Goal: Information Seeking & Learning: Get advice/opinions

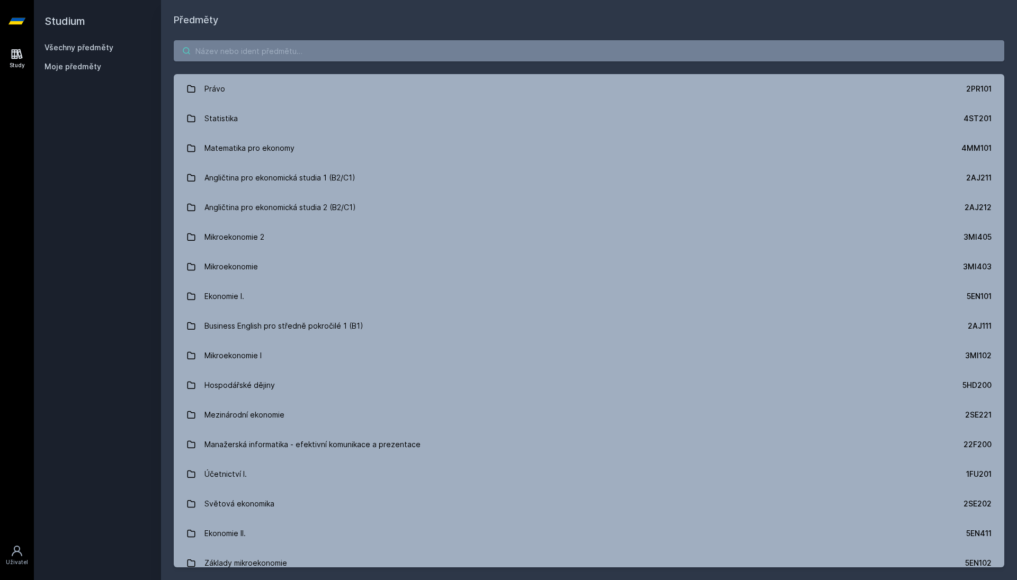
click at [221, 43] on input "search" at bounding box center [589, 50] width 830 height 21
paste input "4IT557"
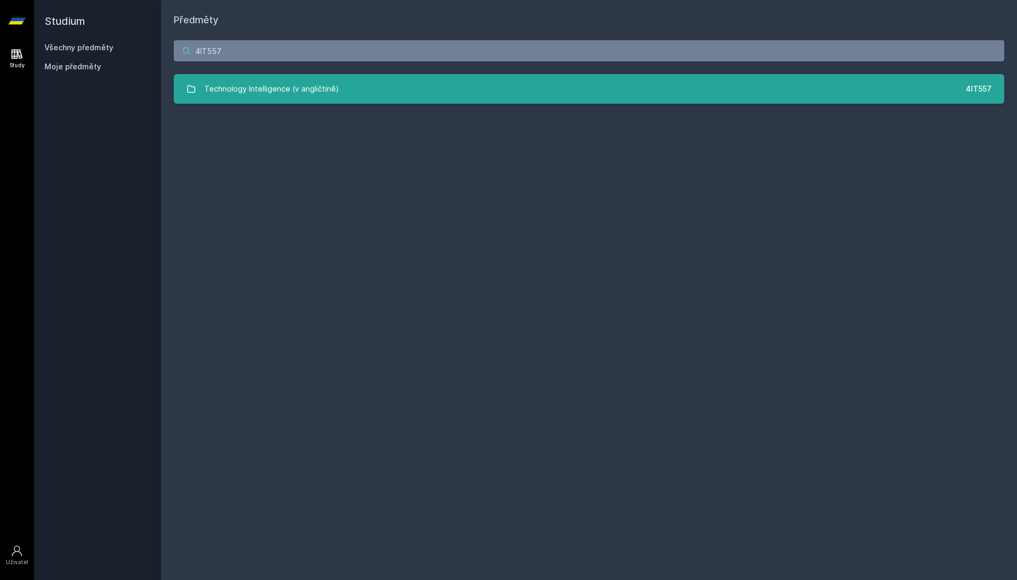
type input "4IT557"
click at [243, 92] on div "Technology Intelligence (v angličtině)" at bounding box center [271, 88] width 134 height 21
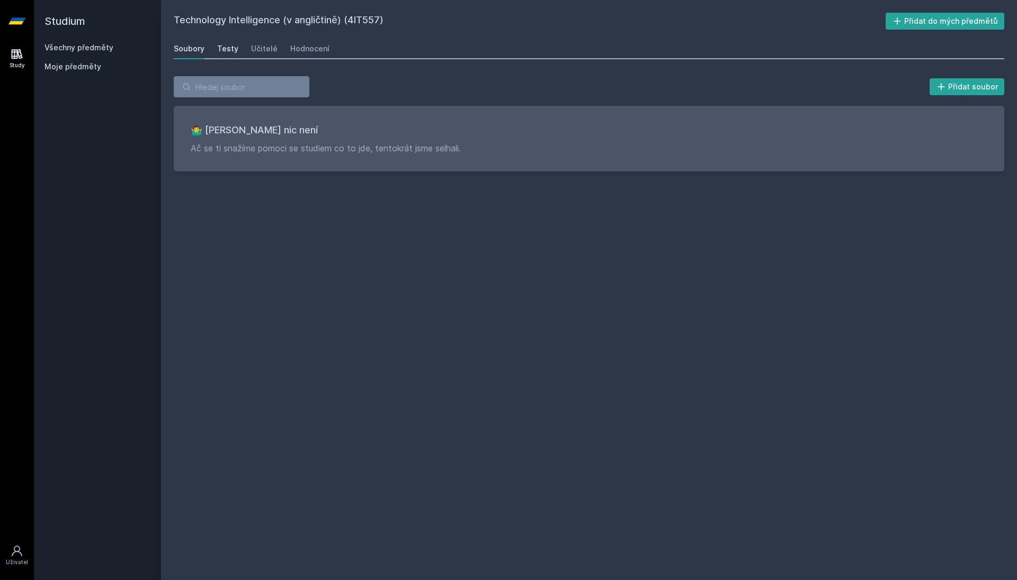
click at [230, 50] on div "Testy" at bounding box center [227, 48] width 21 height 11
click at [255, 49] on div "Učitelé" at bounding box center [264, 48] width 26 height 11
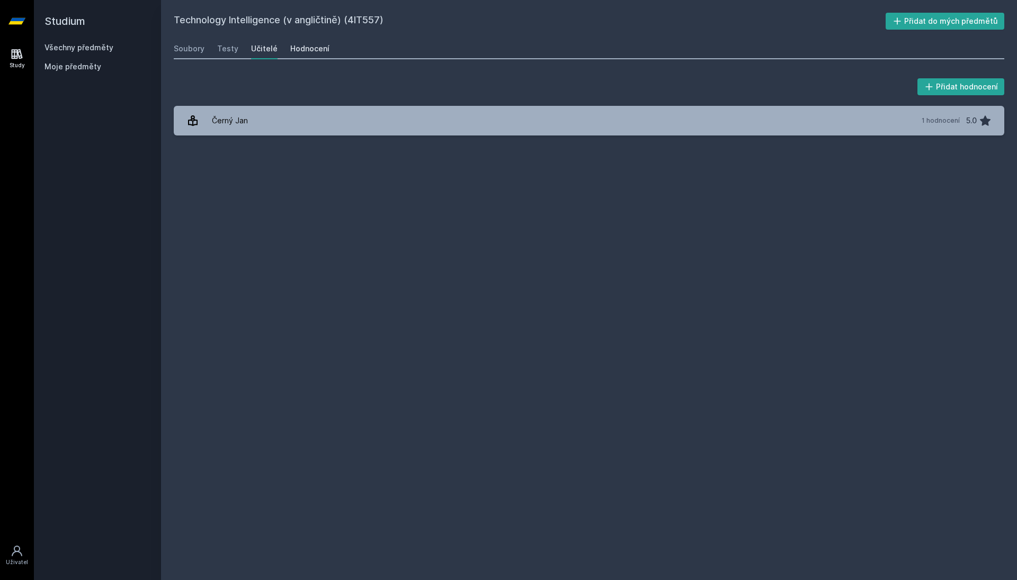
click at [293, 47] on div "Hodnocení" at bounding box center [309, 48] width 39 height 11
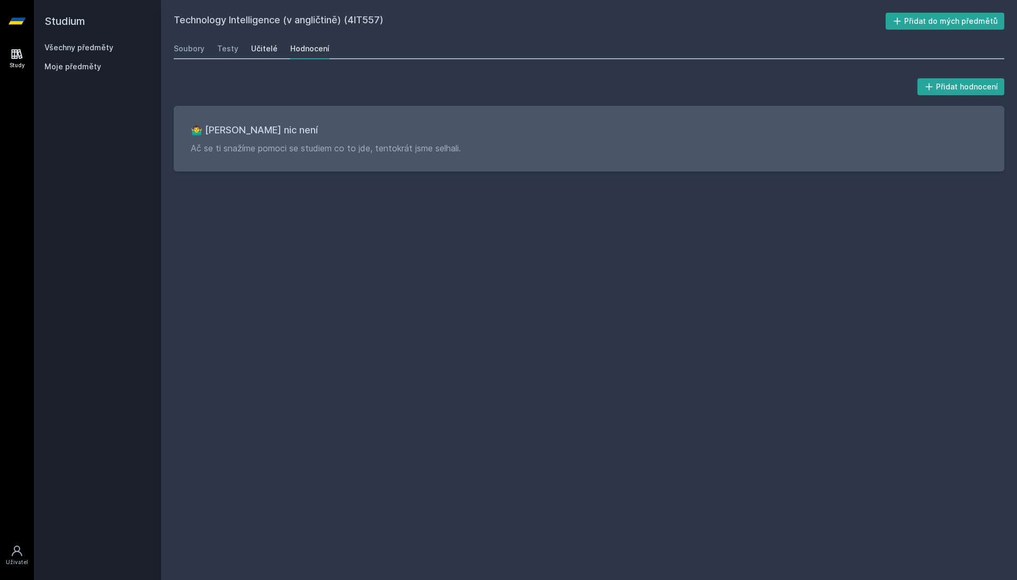
click at [265, 51] on div "Učitelé" at bounding box center [264, 48] width 26 height 11
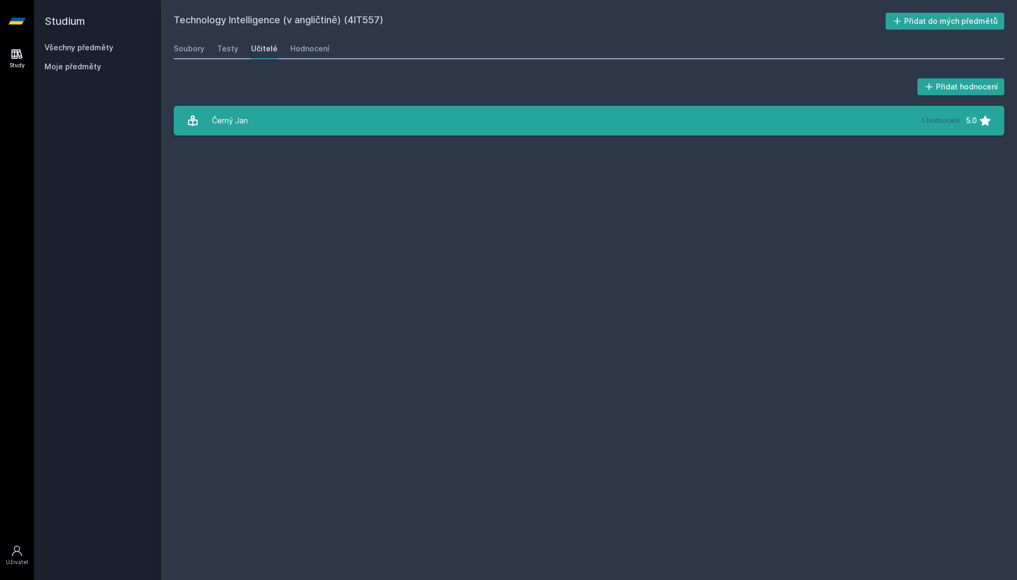
click at [254, 115] on link "Černý [DATE] hodnocení 5.0" at bounding box center [589, 121] width 830 height 30
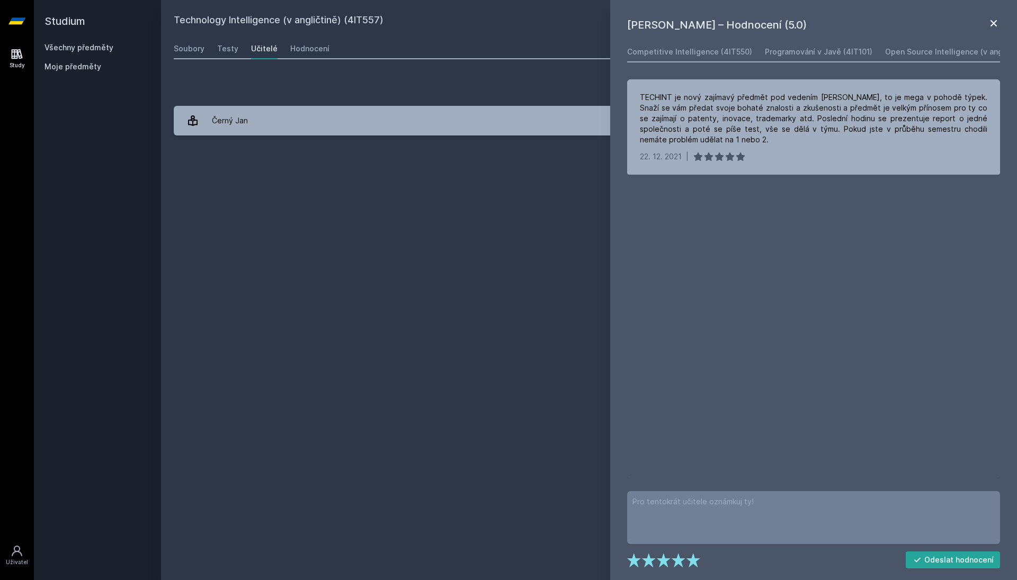
click at [995, 25] on icon at bounding box center [993, 23] width 6 height 6
